Goal: Find specific page/section: Find specific page/section

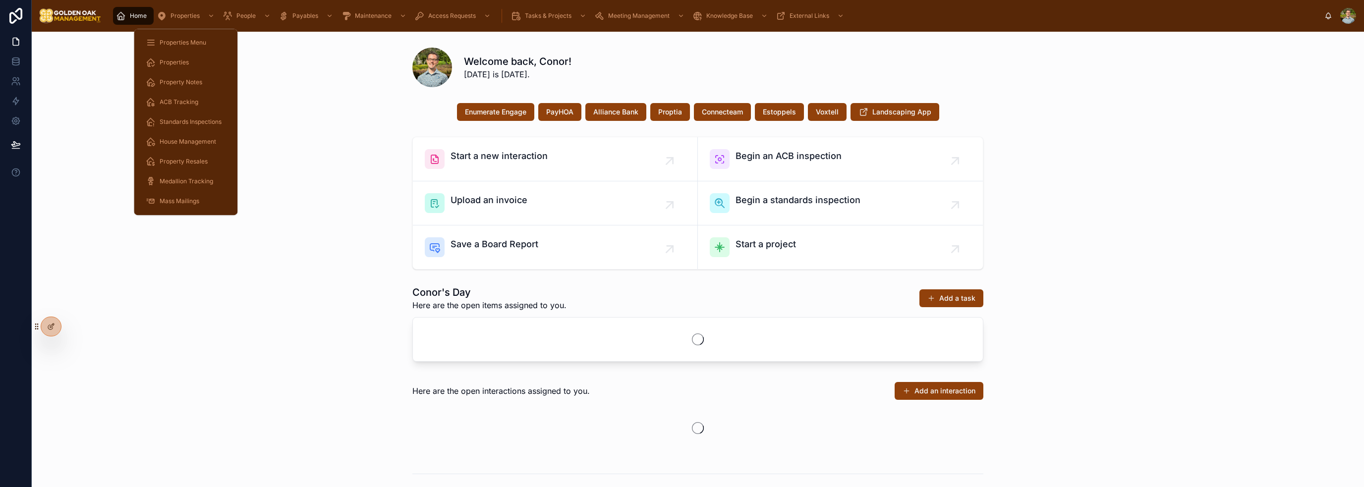
click at [194, 63] on div "Properties" at bounding box center [186, 63] width 80 height 16
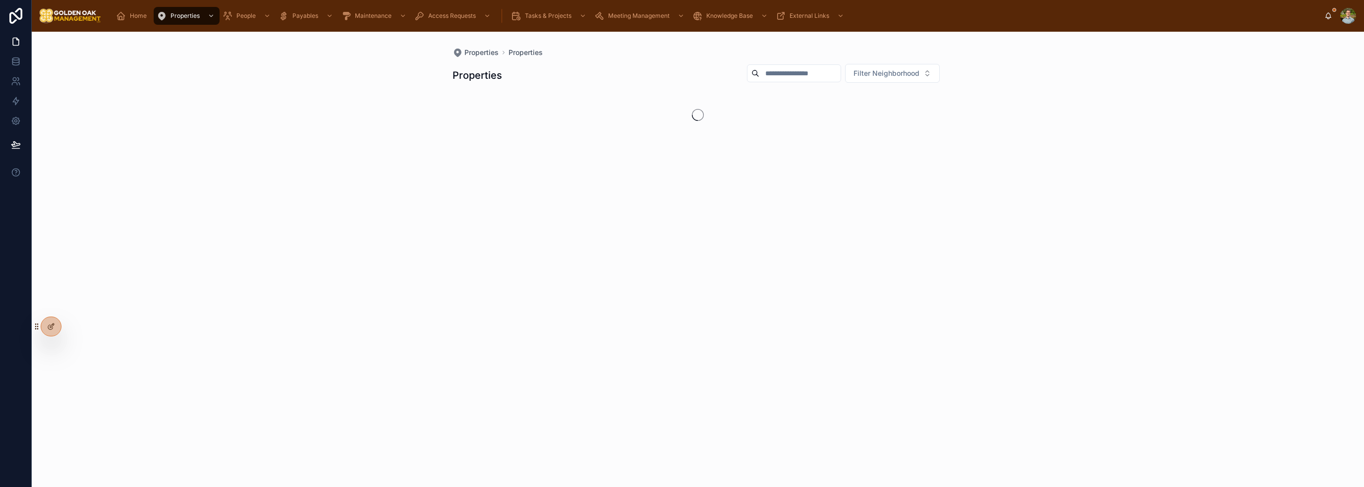
click at [777, 72] on input "text" at bounding box center [799, 73] width 81 height 14
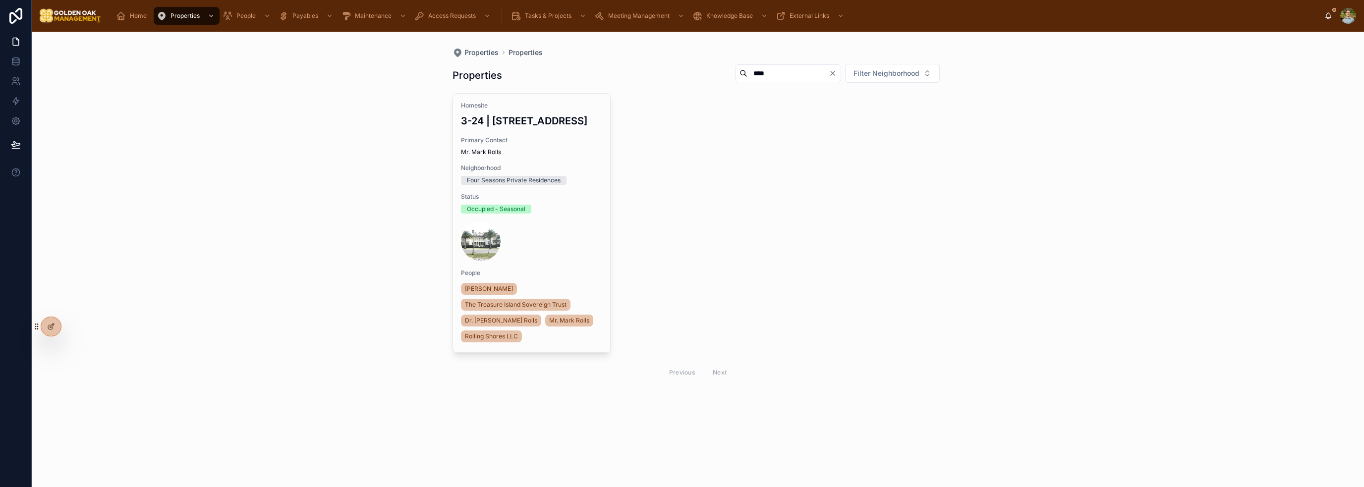
type input "****"
drag, startPoint x: 766, startPoint y: 240, endPoint x: 771, endPoint y: 221, distance: 19.5
click at [766, 240] on div "Homesite 3-24 | [STREET_ADDRESS][GEOGRAPHIC_DATA] Contact Mr. [PERSON_NAME] Nei…" at bounding box center [698, 238] width 491 height 291
click at [831, 73] on icon "Clear" at bounding box center [833, 73] width 8 height 8
click at [1122, 70] on div "Properties Properties Properties Filter Neighborhood Homesite 3-24 | [STREET_AD…" at bounding box center [698, 260] width 1333 height 456
